Goal: Transaction & Acquisition: Purchase product/service

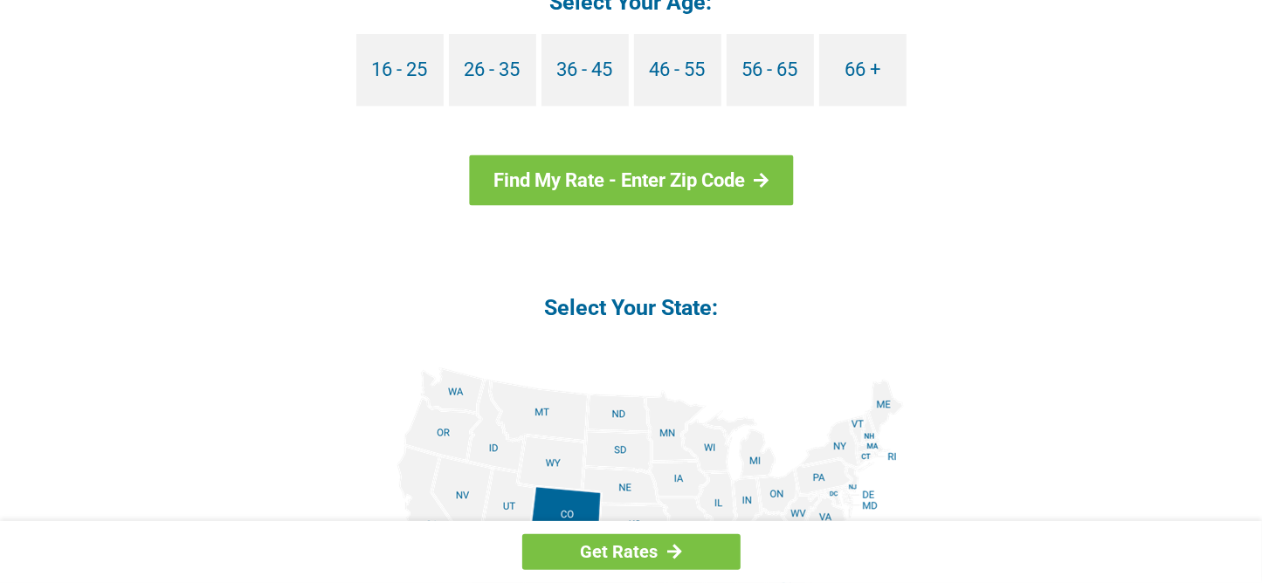
scroll to position [1791, 0]
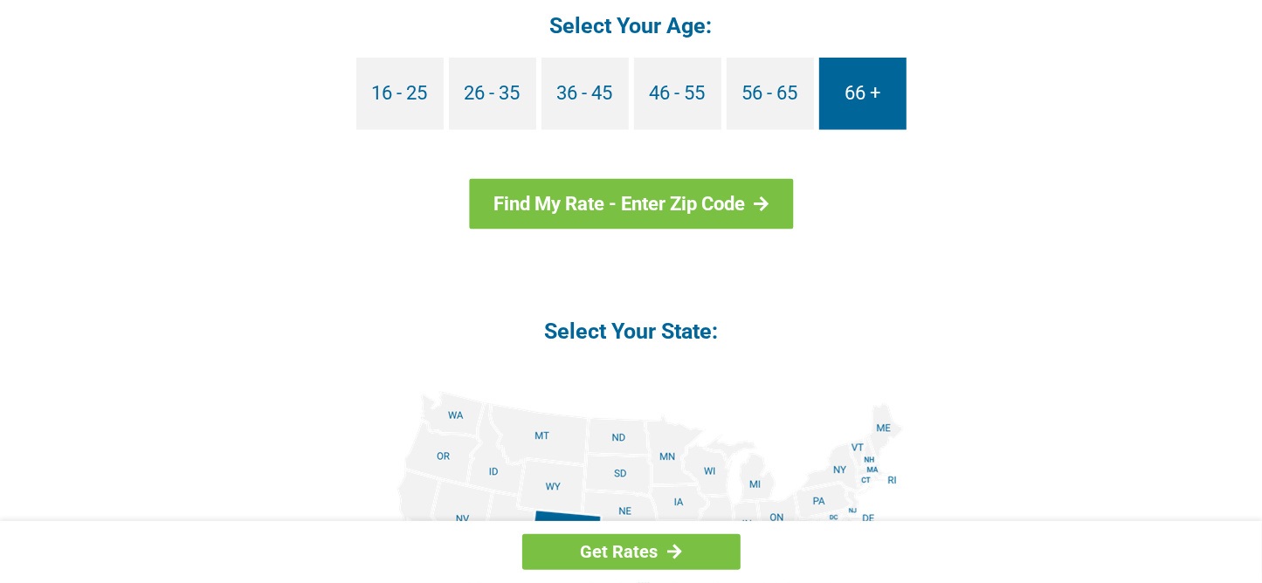
click at [873, 107] on link "66 +" at bounding box center [862, 94] width 87 height 72
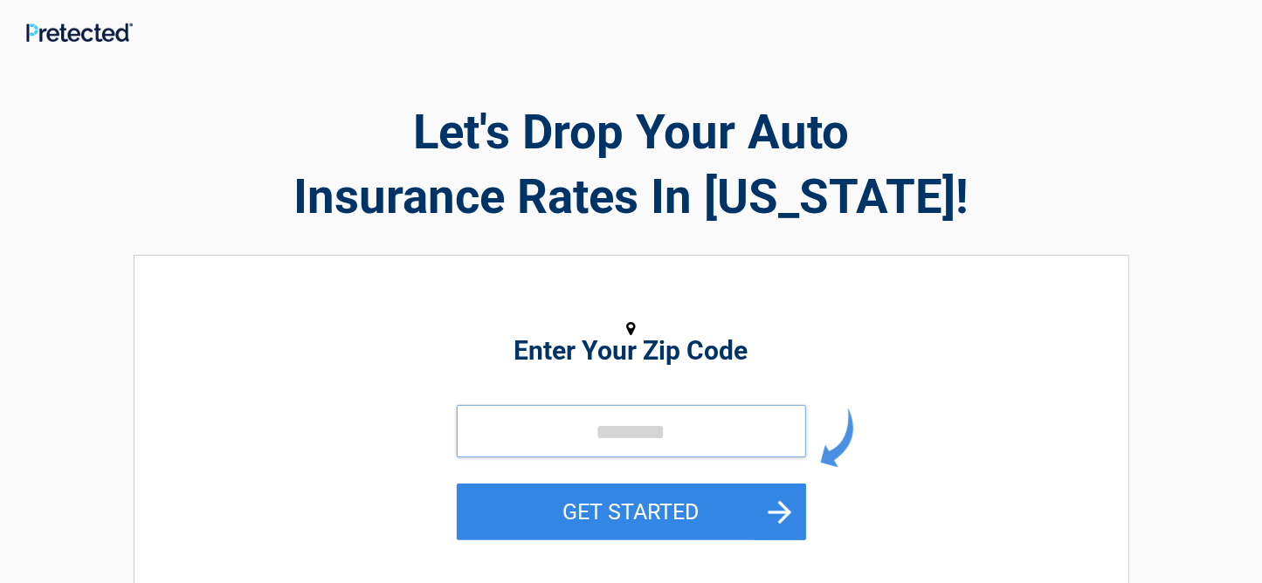
click at [539, 426] on input "tel" at bounding box center [631, 431] width 349 height 52
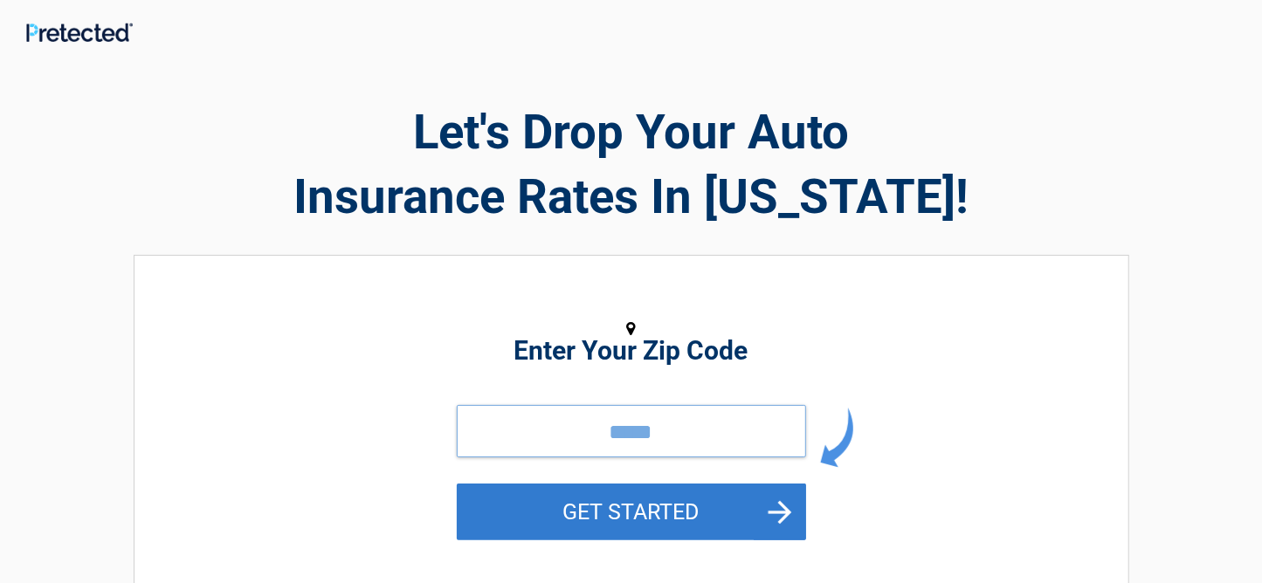
type input "*****"
click at [696, 520] on button "GET STARTED" at bounding box center [631, 512] width 349 height 57
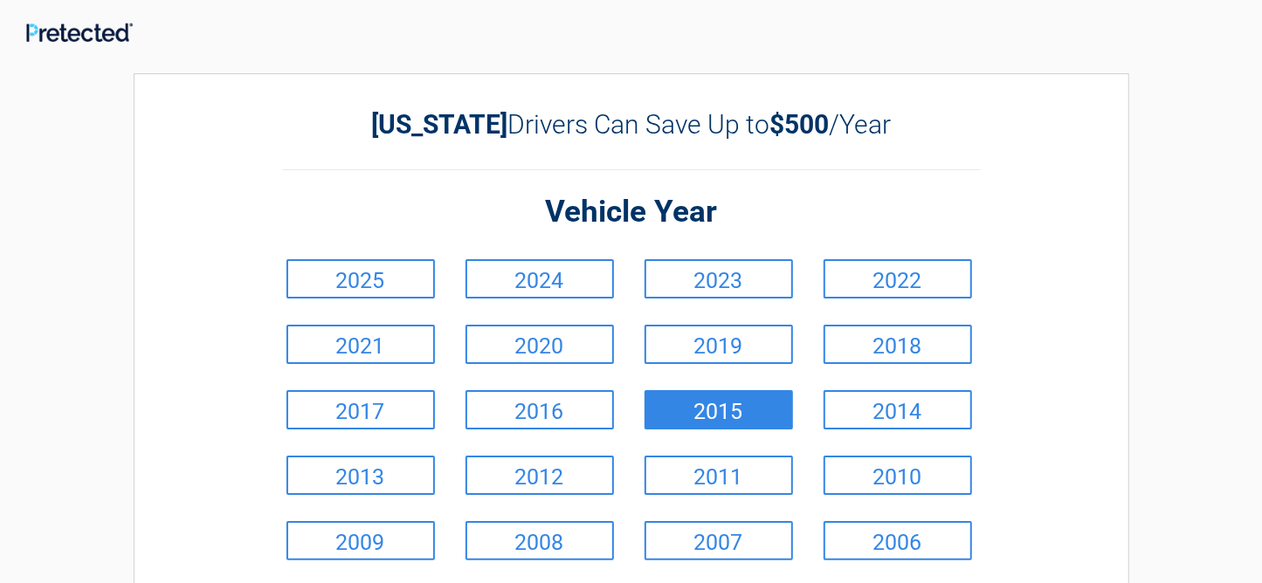
click at [721, 421] on link "2015" at bounding box center [718, 409] width 148 height 39
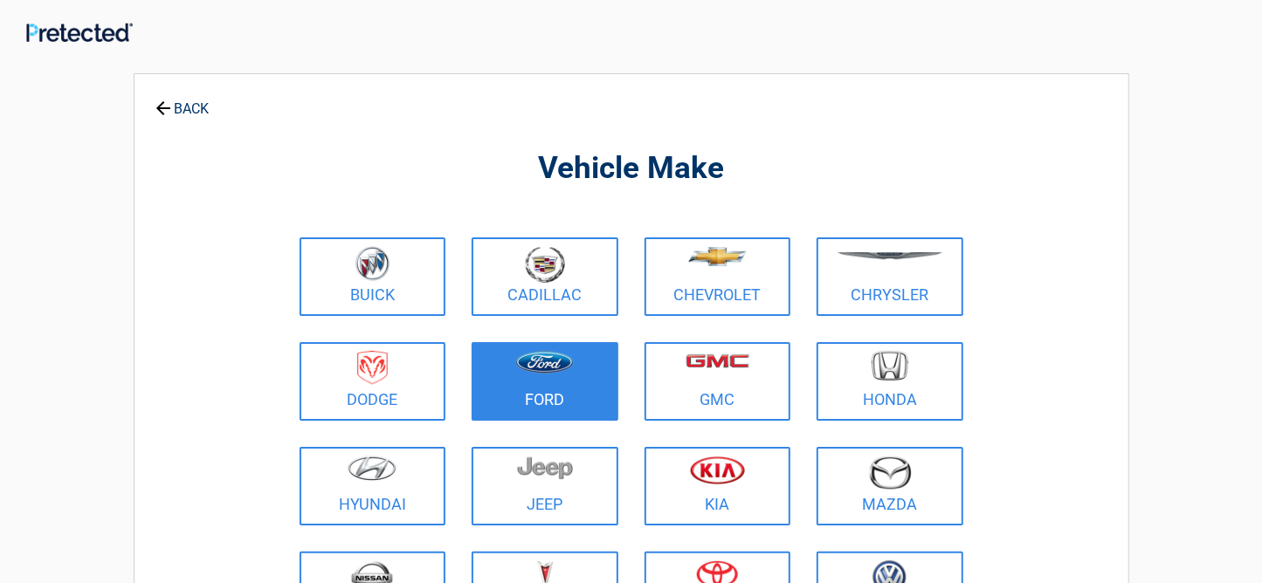
click at [535, 375] on figure at bounding box center [545, 370] width 126 height 39
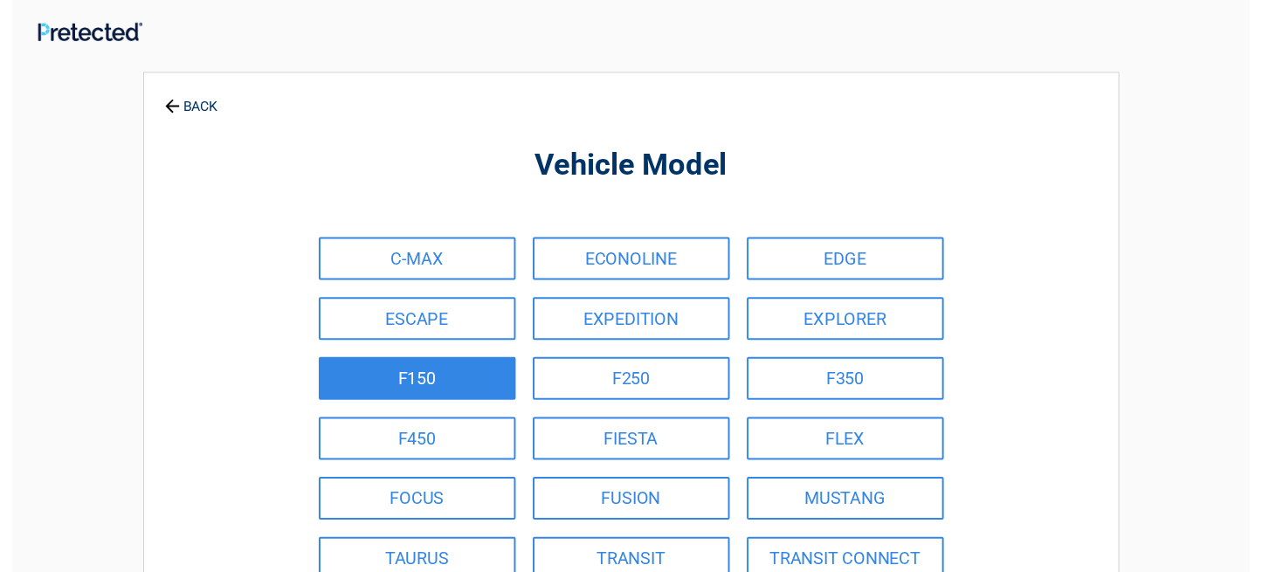
scroll to position [74, 0]
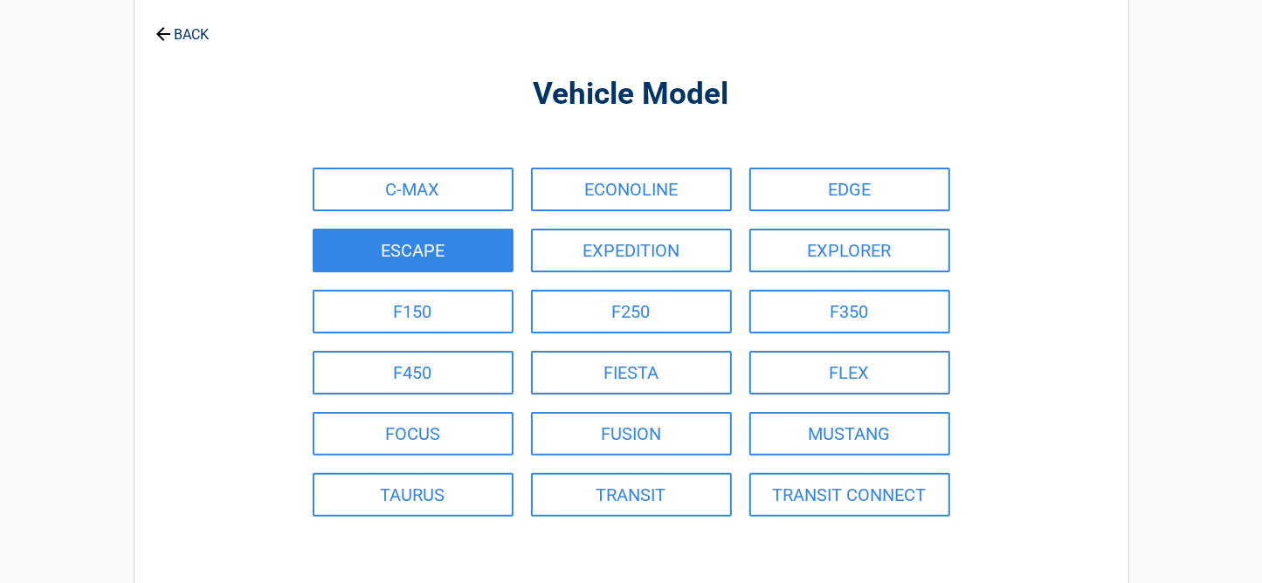
click at [412, 262] on link "ESCAPE" at bounding box center [413, 251] width 201 height 44
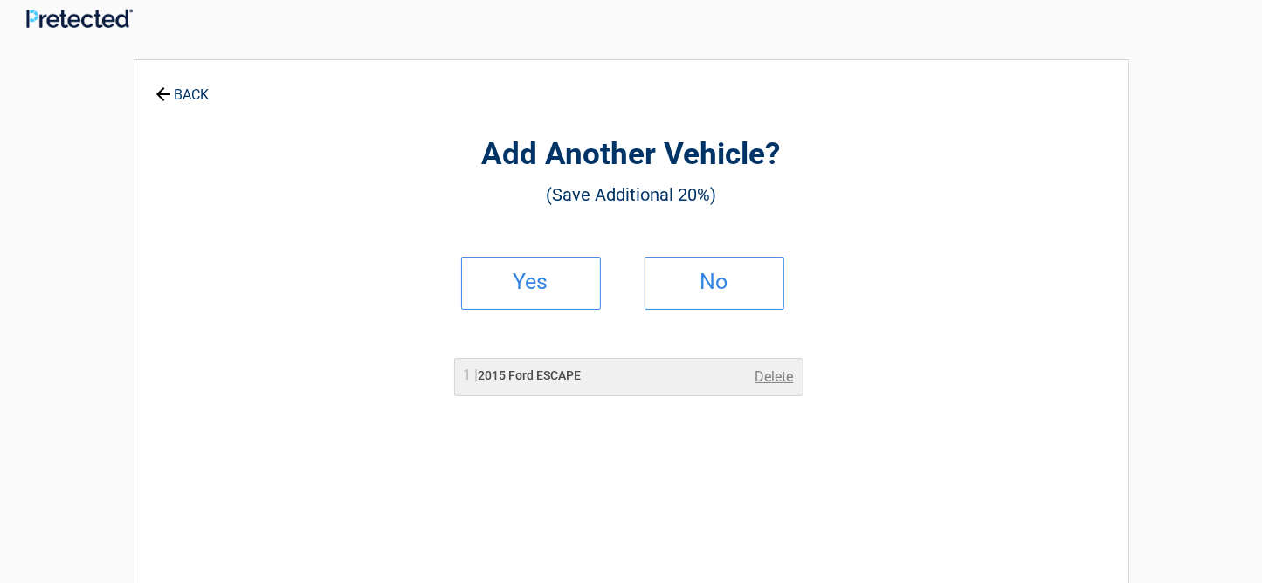
scroll to position [0, 0]
